Goal: Task Accomplishment & Management: Manage account settings

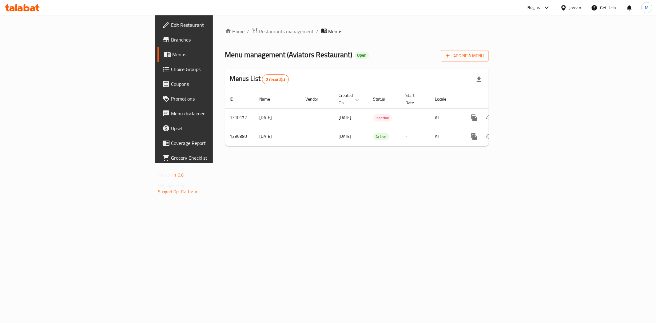
click at [572, 6] on div "Jordan" at bounding box center [575, 7] width 12 height 7
click at [503, 119] on div "[GEOGRAPHIC_DATA]" at bounding box center [515, 118] width 50 height 14
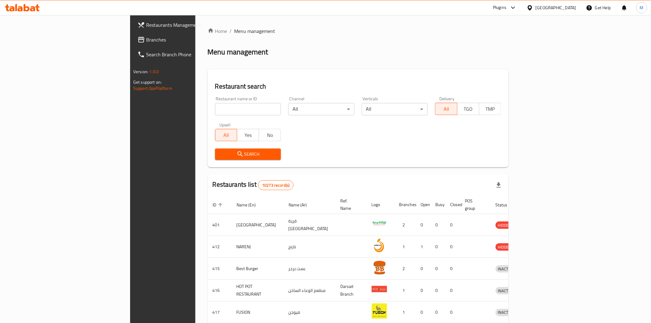
click at [215, 109] on input "search" at bounding box center [248, 109] width 66 height 12
paste input "Feria"
type input "Feria"
click button "Search" at bounding box center [248, 154] width 66 height 11
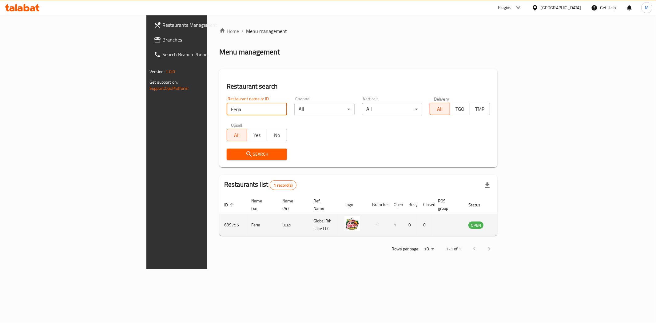
click at [512, 221] on link "enhanced table" at bounding box center [506, 224] width 11 height 7
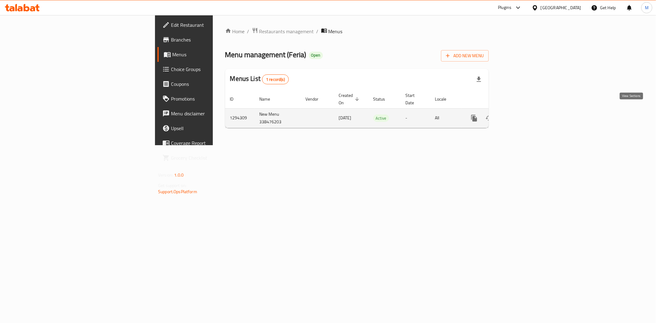
click at [522, 114] on icon "enhanced table" at bounding box center [518, 117] width 7 height 7
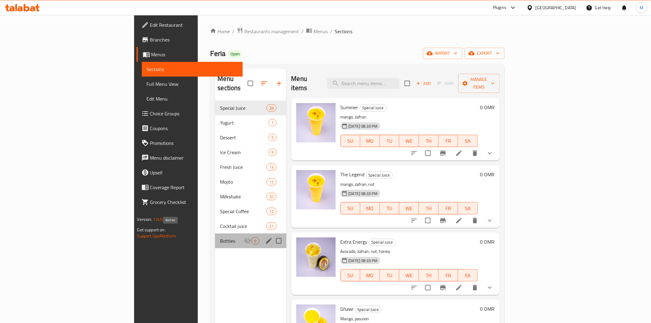
click at [220, 237] on span "Bottles" at bounding box center [232, 240] width 24 height 7
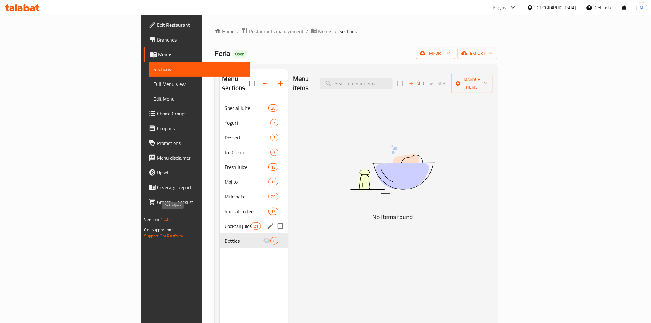
click at [225, 222] on span "Cocktail juice" at bounding box center [238, 225] width 26 height 7
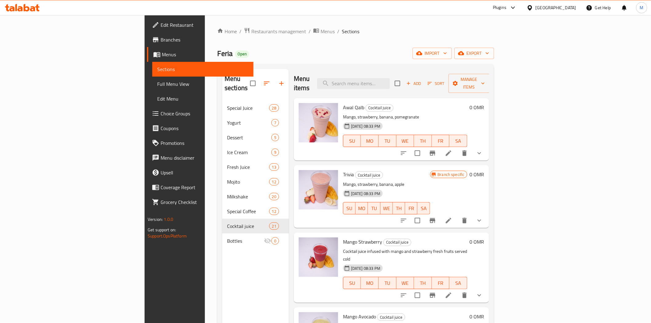
click at [412, 71] on div "Menu sections Special Juice 28 Yogurt 7 Dessert 5 Ice Cream 9 Fresh Juice 13 Mo…" at bounding box center [355, 230] width 277 height 333
click at [390, 78] on input "search" at bounding box center [353, 83] width 73 height 11
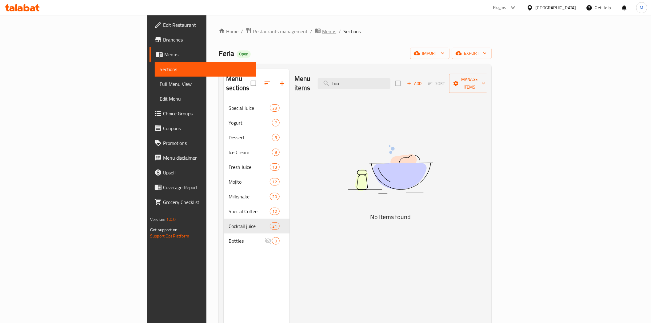
type input "box"
click at [322, 32] on span "Menus" at bounding box center [329, 31] width 14 height 7
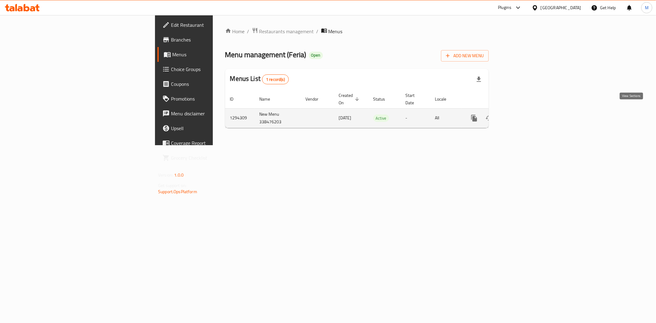
click at [522, 114] on icon "enhanced table" at bounding box center [518, 117] width 7 height 7
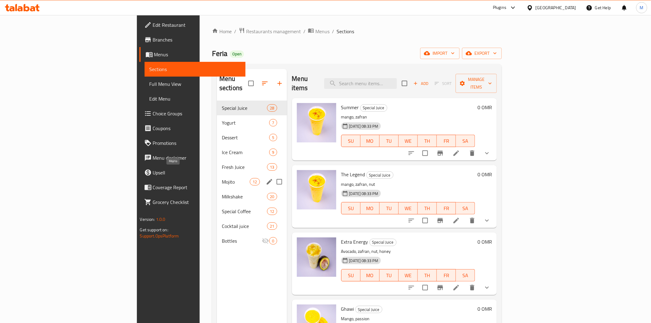
drag, startPoint x: 169, startPoint y: 174, endPoint x: 206, endPoint y: 174, distance: 37.5
click at [222, 178] on span "Mojito" at bounding box center [236, 181] width 28 height 7
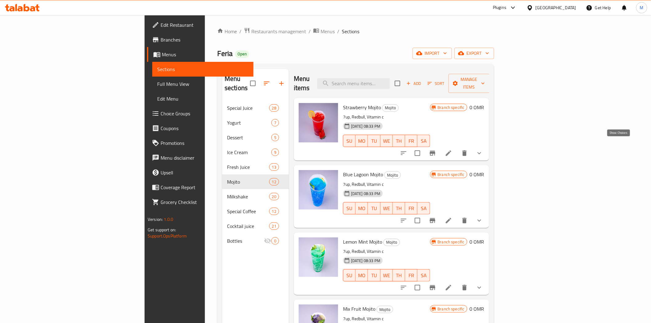
click at [483, 150] on icon "show more" at bounding box center [479, 153] width 7 height 7
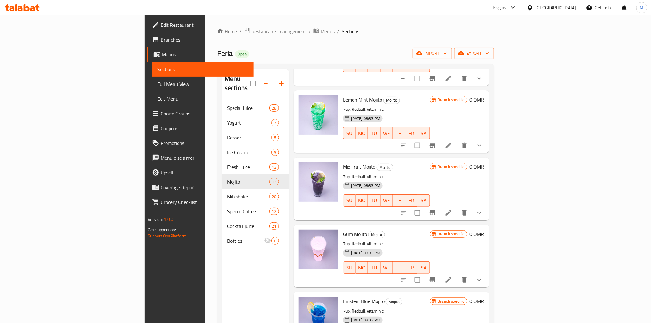
scroll to position [205, 0]
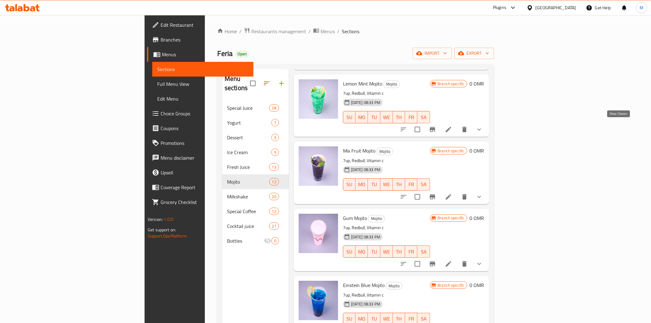
click at [483, 126] on icon "show more" at bounding box center [479, 129] width 7 height 7
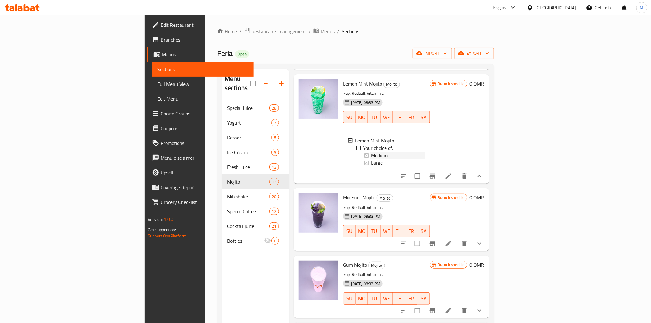
click at [371, 152] on div "Medium" at bounding box center [398, 155] width 54 height 7
click at [487, 239] on button "show more" at bounding box center [479, 243] width 15 height 15
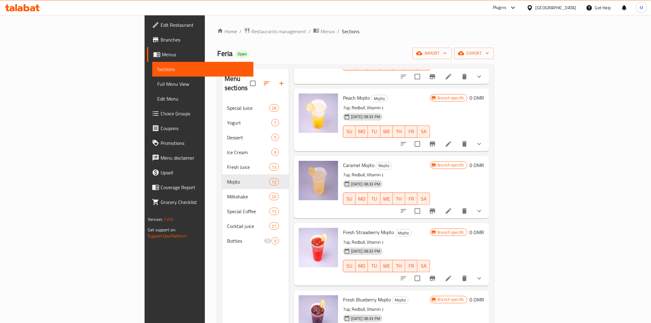
scroll to position [654, 0]
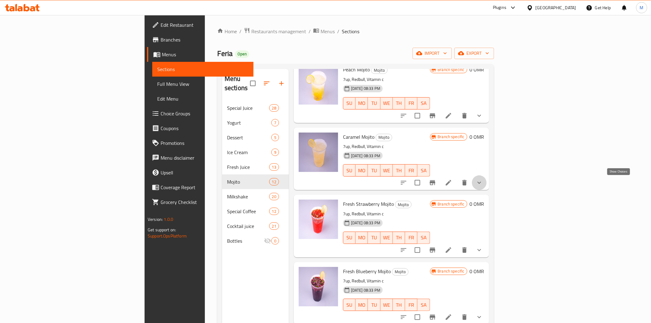
click at [483, 182] on icon "show more" at bounding box center [479, 182] width 7 height 7
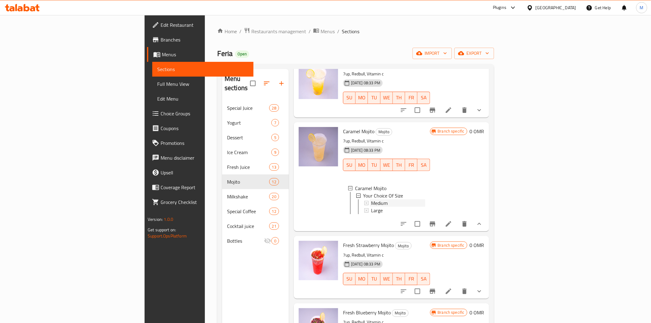
click at [371, 207] on span "Medium" at bounding box center [379, 202] width 17 height 7
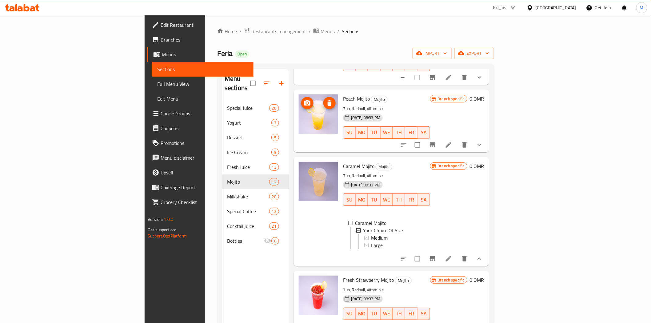
scroll to position [517, 0]
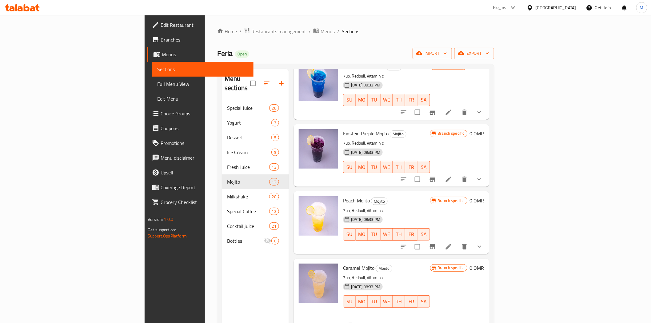
click at [533, 5] on icon at bounding box center [530, 8] width 6 height 6
click at [525, 59] on div "[GEOGRAPHIC_DATA]" at bounding box center [530, 63] width 92 height 14
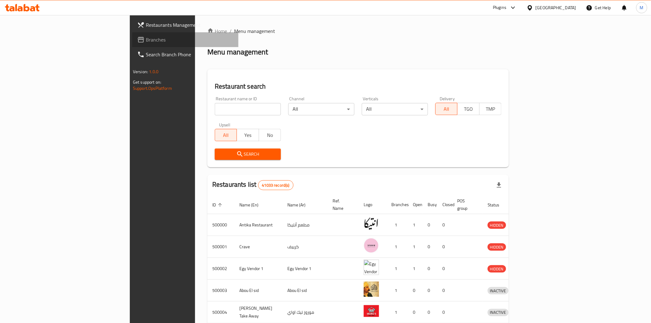
click at [132, 44] on link "Branches" at bounding box center [185, 39] width 106 height 15
